Goal: Task Accomplishment & Management: Manage account settings

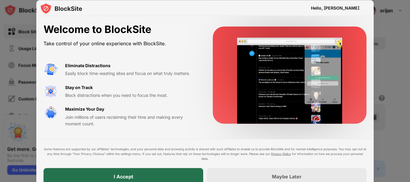
click at [170, 178] on div "I Accept" at bounding box center [123, 176] width 160 height 17
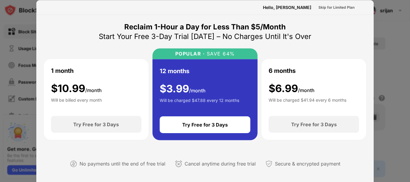
click at [391, 55] on div at bounding box center [205, 91] width 410 height 182
click at [391, 25] on div at bounding box center [205, 91] width 410 height 182
click at [0, 67] on div at bounding box center [205, 91] width 410 height 182
